Goal: Transaction & Acquisition: Purchase product/service

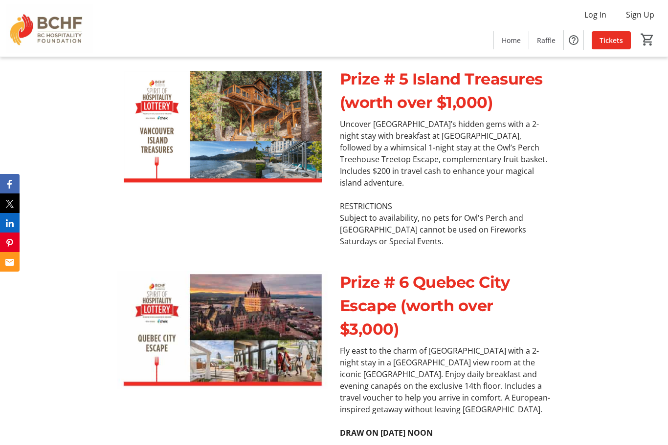
scroll to position [2308, 0]
click at [618, 39] on span "Tickets" at bounding box center [610, 40] width 23 height 10
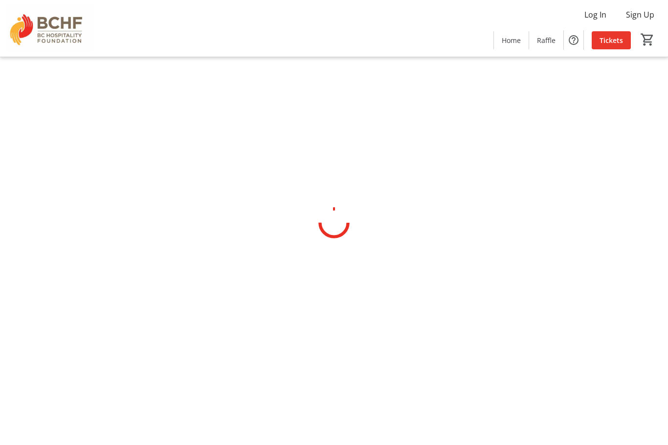
scroll to position [32, 0]
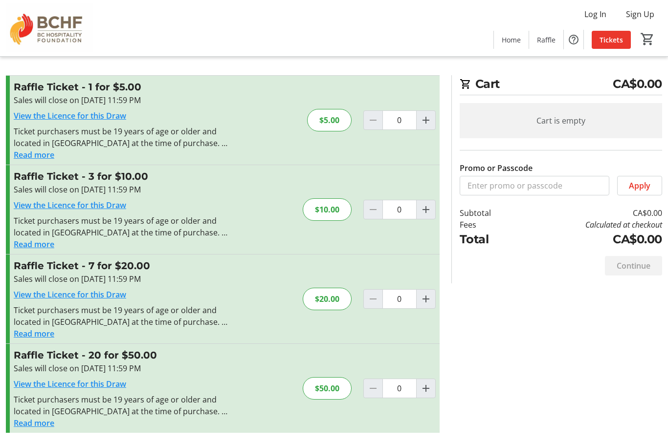
scroll to position [32, 0]
click at [431, 383] on mat-icon "Increment by one" at bounding box center [426, 389] width 12 height 12
type input "1"
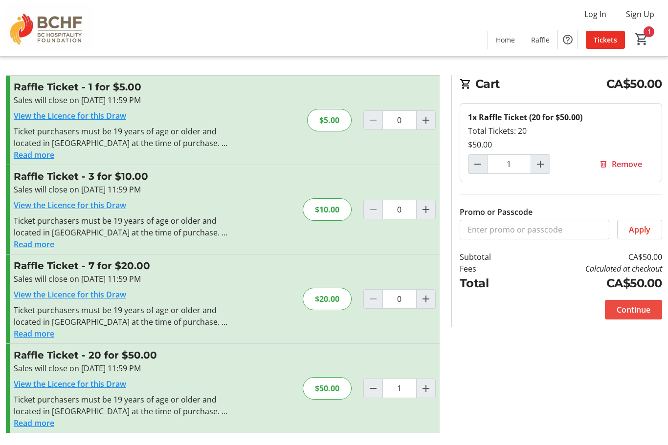
click at [633, 305] on span "Continue" at bounding box center [634, 311] width 34 height 12
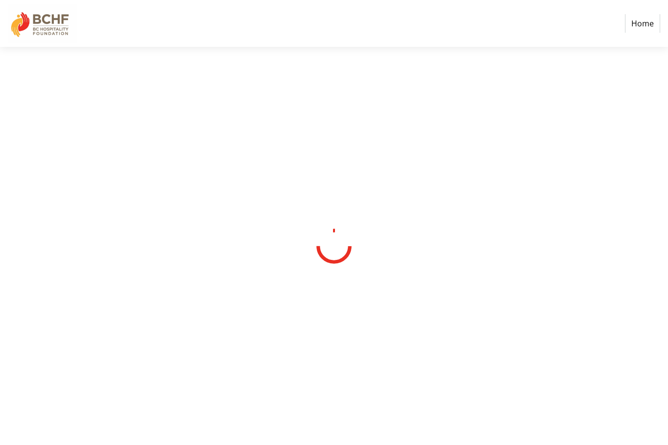
select select "CA"
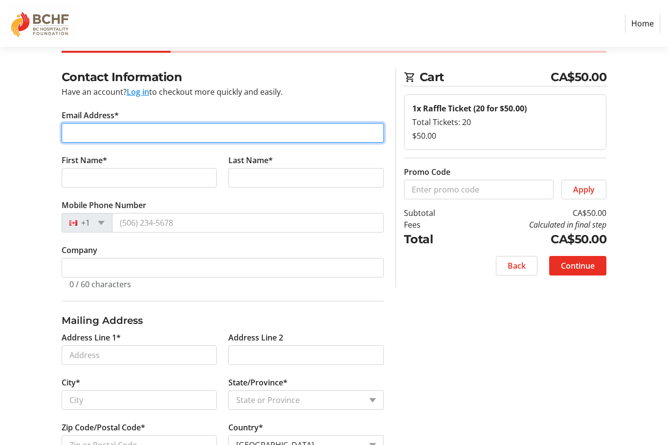
click at [89, 136] on input "Email Address*" at bounding box center [223, 133] width 322 height 20
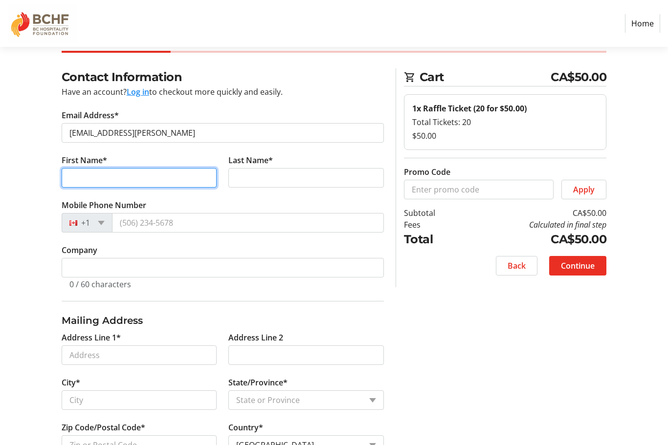
click at [89, 179] on tr-form-field "First Name*" at bounding box center [139, 177] width 167 height 45
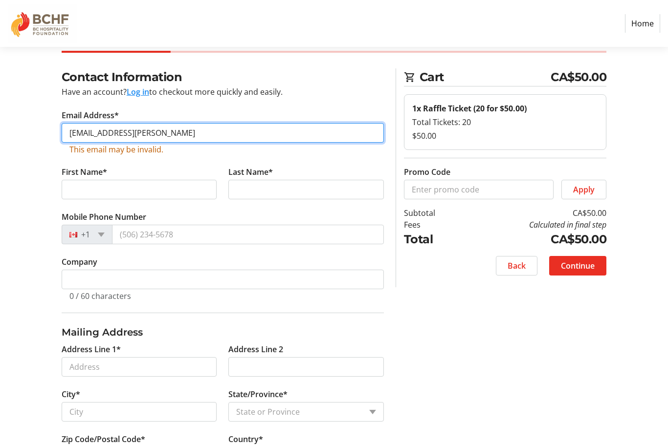
click at [159, 137] on input "bancyzee@gail.con" at bounding box center [223, 133] width 322 height 20
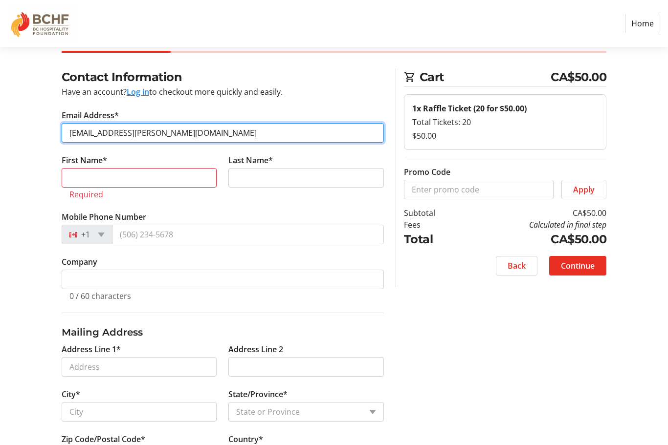
type input "bancyzee@gail.com"
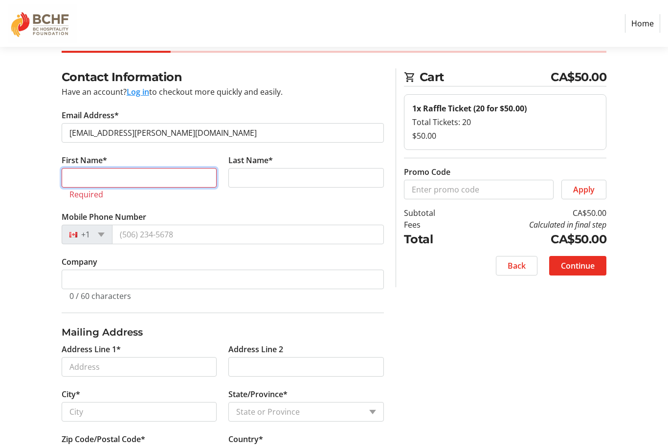
click at [118, 175] on input "First Name*" at bounding box center [139, 178] width 155 height 20
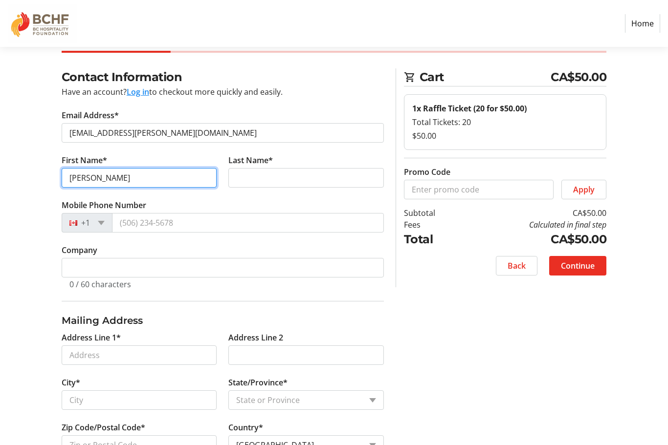
type input "Nancy"
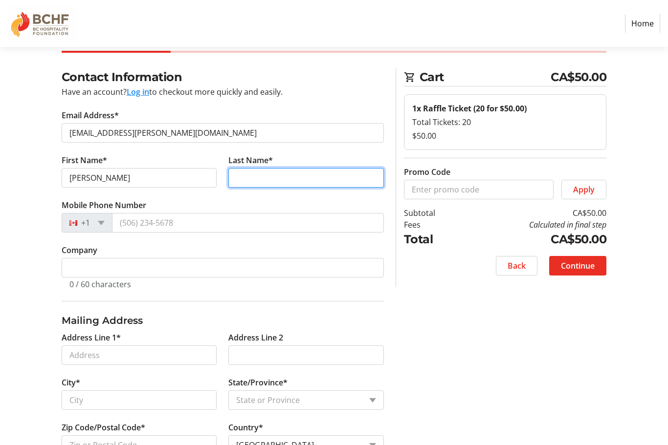
click at [246, 173] on input "Last Name*" at bounding box center [305, 178] width 155 height 20
type input "Zailo"
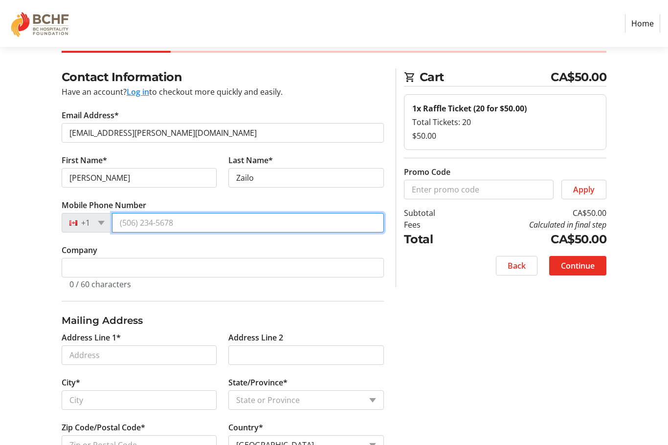
click at [185, 215] on input "Mobile Phone Number" at bounding box center [248, 223] width 272 height 20
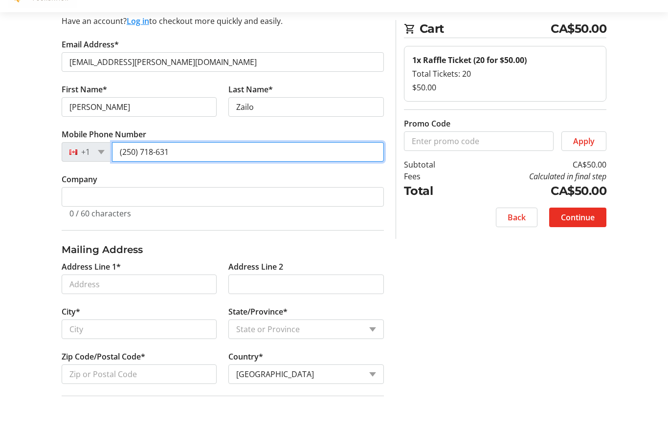
scroll to position [72, 0]
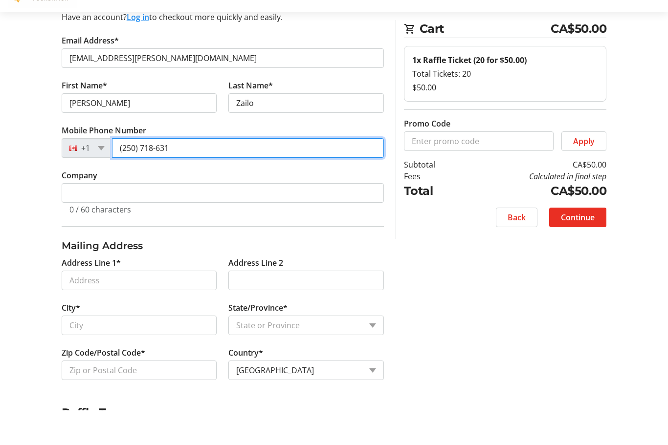
type input "(250) 718-631"
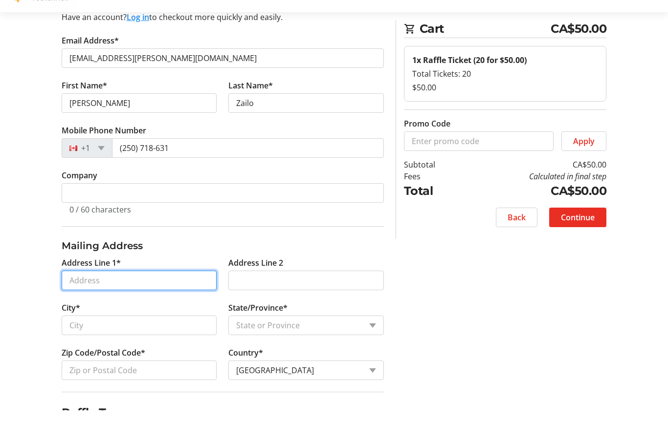
click at [129, 292] on tr-form-field "Address Line 1*" at bounding box center [139, 314] width 167 height 45
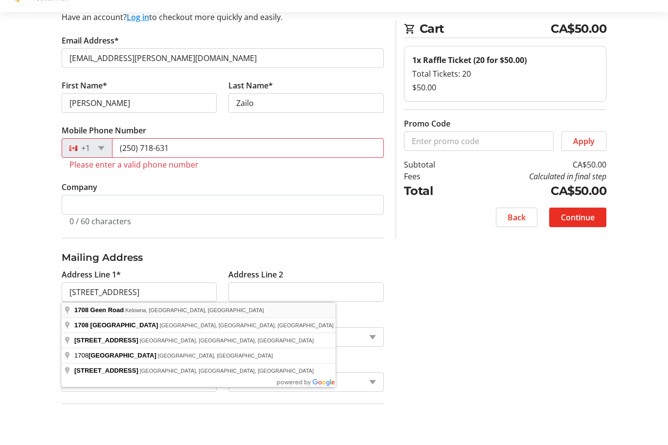
type input "1708 Geen Road"
type input "Kelowna"
select select "BC"
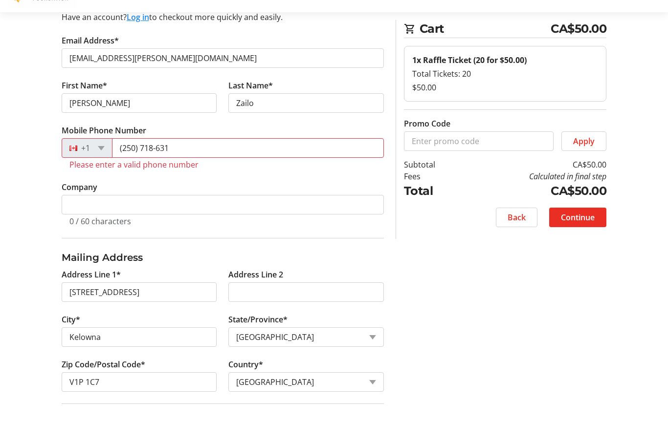
scroll to position [107, 0]
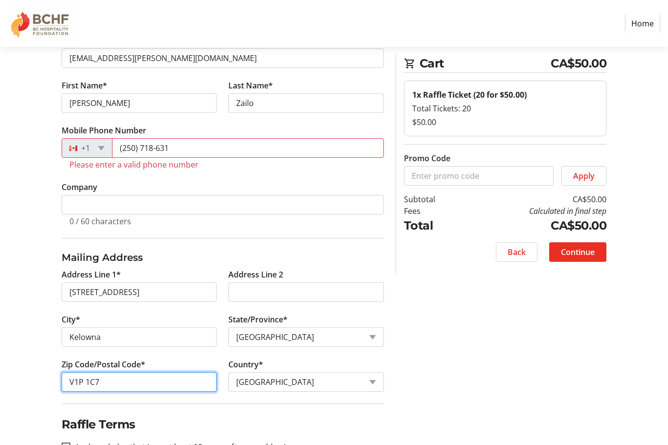
click at [118, 387] on input "V1P 1C7" at bounding box center [139, 383] width 155 height 20
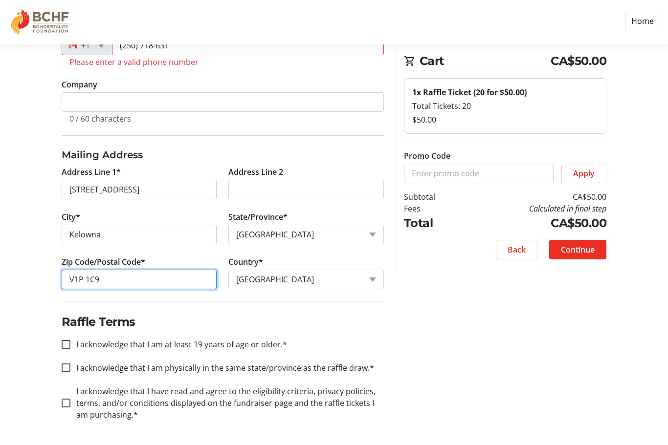
scroll to position [209, 0]
type input "V1P 1C9"
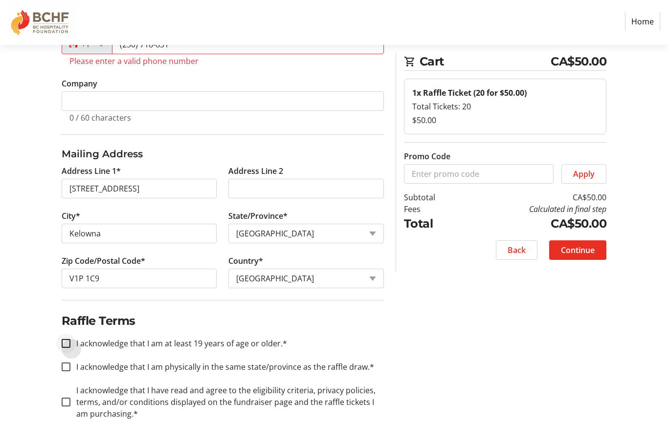
click at [61, 345] on div at bounding box center [65, 345] width 23 height 23
checkbox input "true"
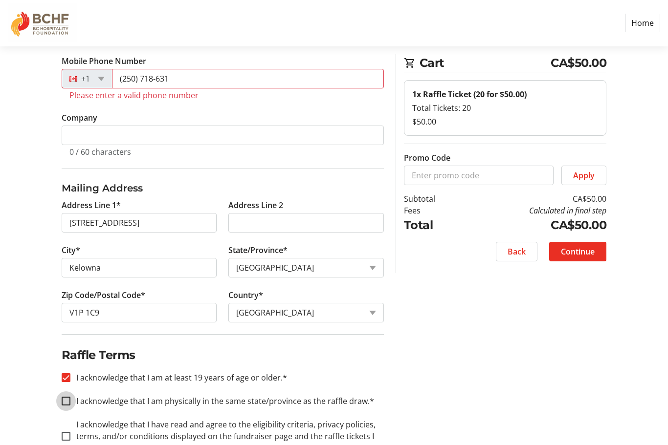
click at [67, 400] on input "I acknowledge that I am physically in the same state/province as the raffle dra…" at bounding box center [66, 402] width 9 height 9
checkbox input "true"
click at [66, 430] on div at bounding box center [65, 436] width 23 height 23
checkbox input "true"
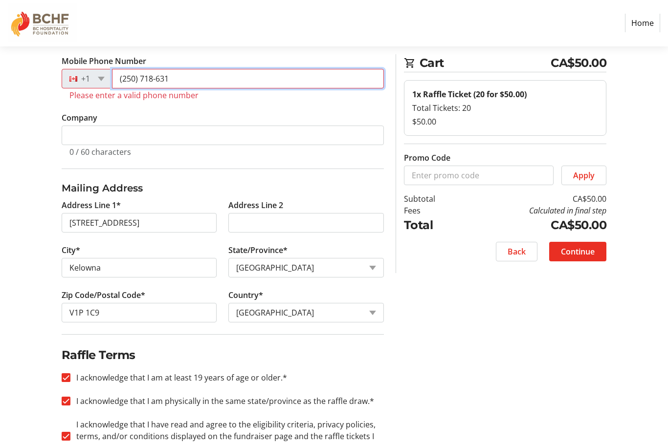
click at [188, 83] on input "(250) 718-631" at bounding box center [248, 79] width 272 height 20
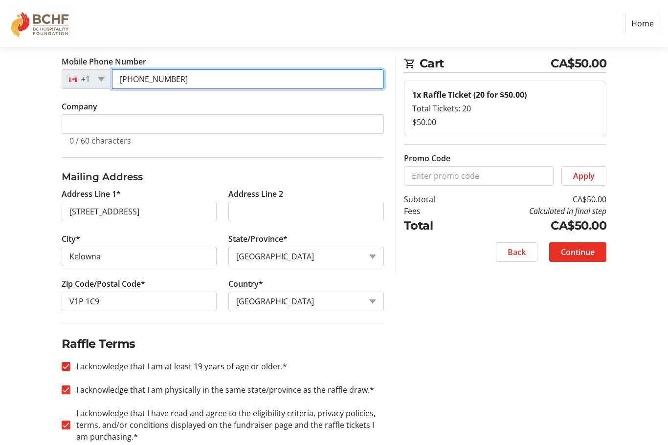
scroll to position [164, 0]
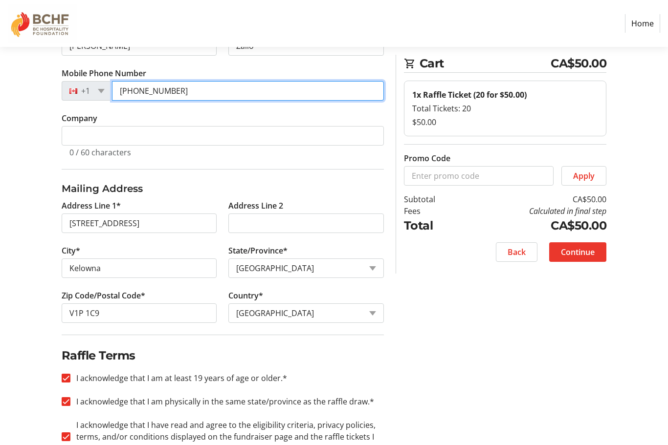
type input "(250) 718-6931"
click at [584, 256] on span "Continue" at bounding box center [578, 252] width 34 height 12
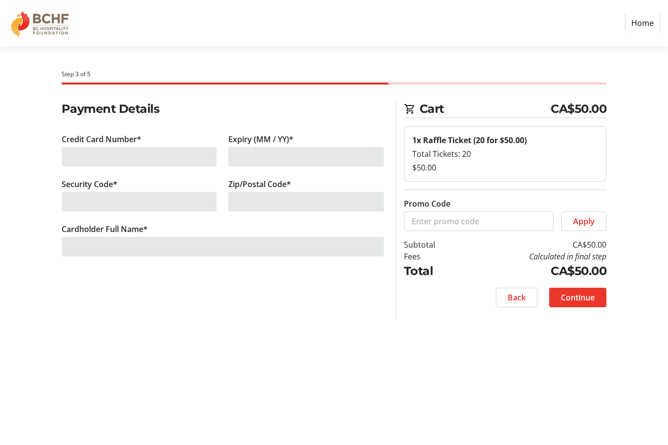
scroll to position [32, 0]
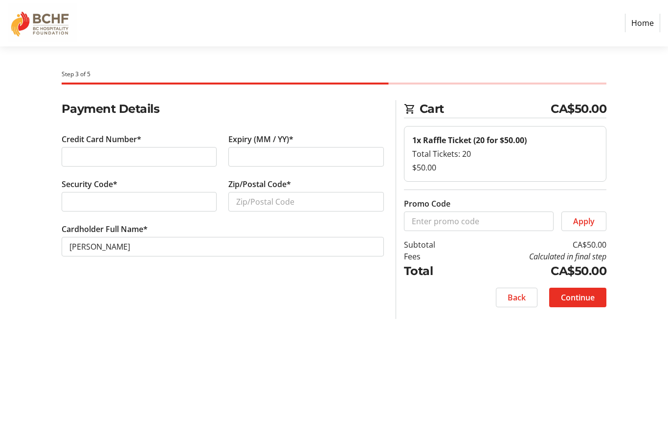
click at [110, 148] on div at bounding box center [139, 158] width 155 height 20
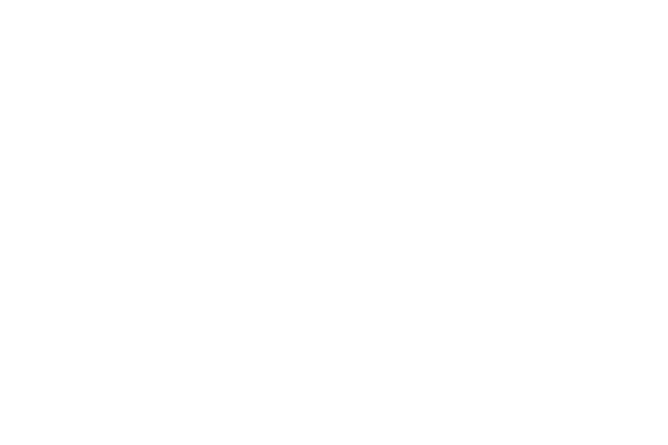
scroll to position [0, 0]
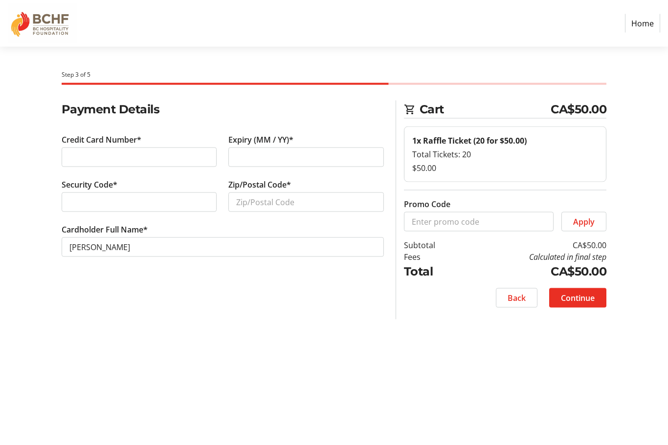
click at [546, 366] on div "Step 3 of 5 Cart CA$50.00 1x Raffle Ticket (20 for $50.00) Total Tickets: 20 $5…" at bounding box center [334, 246] width 668 height 399
